Goal: Find specific page/section: Find specific page/section

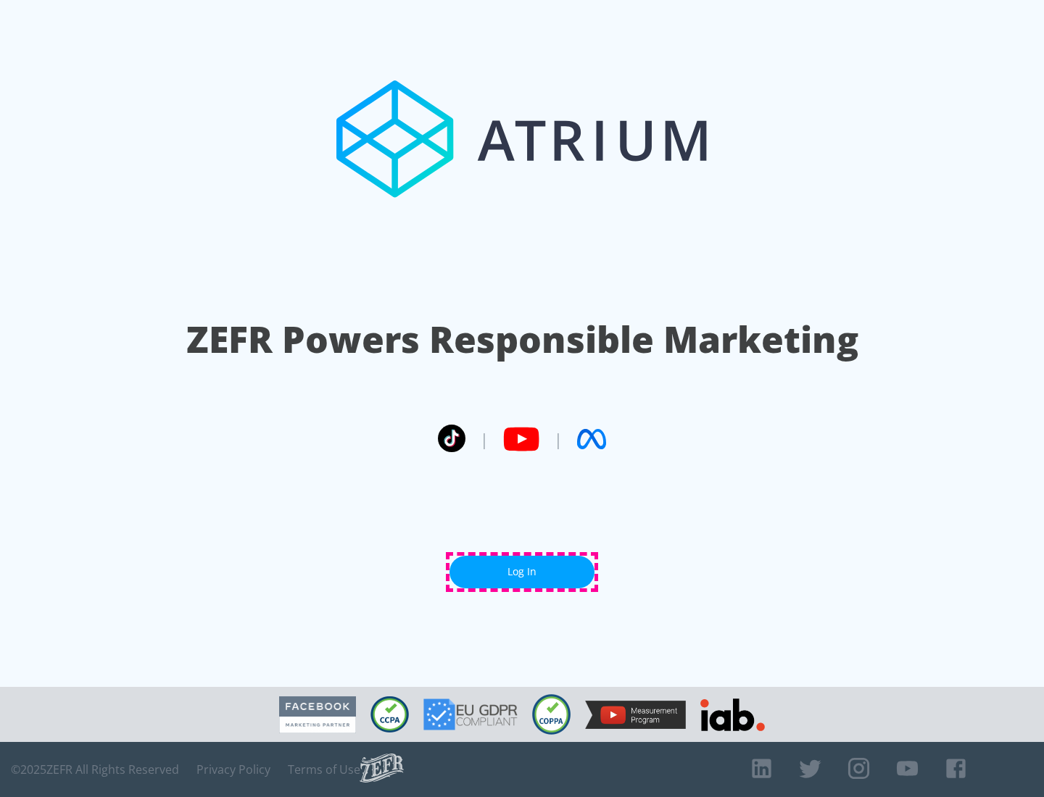
click at [522, 572] on link "Log In" at bounding box center [521, 572] width 145 height 33
